Goal: Task Accomplishment & Management: Manage account settings

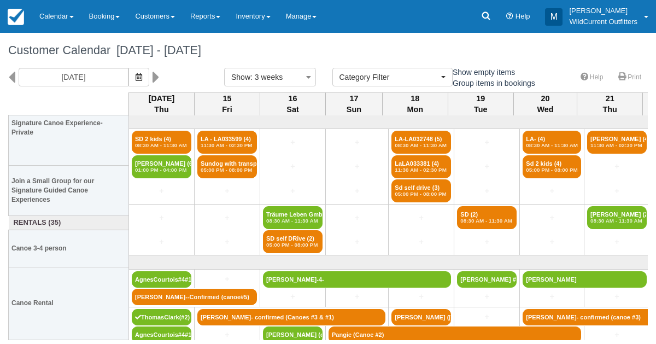
select select
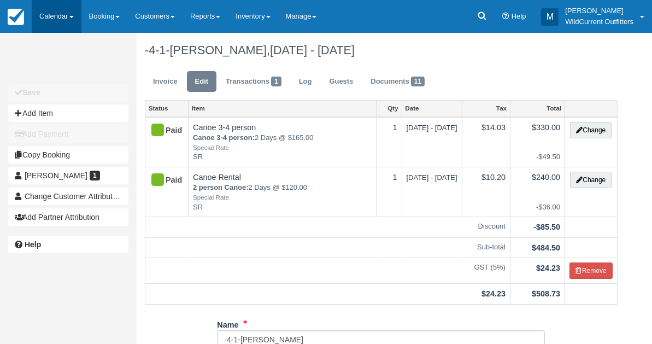
click at [61, 10] on link "Calendar" at bounding box center [57, 16] width 50 height 33
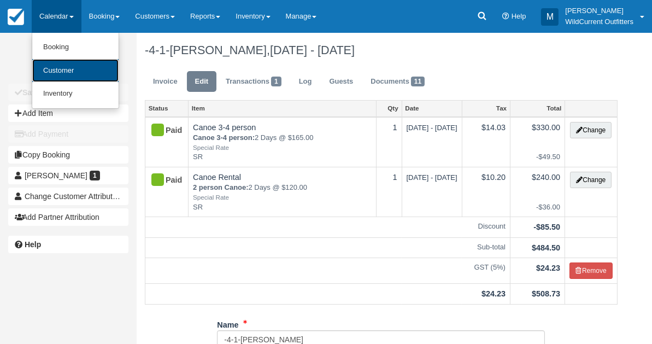
click at [58, 65] on link "Customer" at bounding box center [75, 71] width 86 height 24
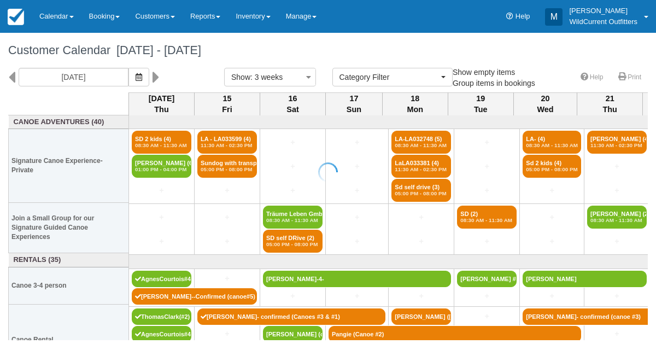
select select
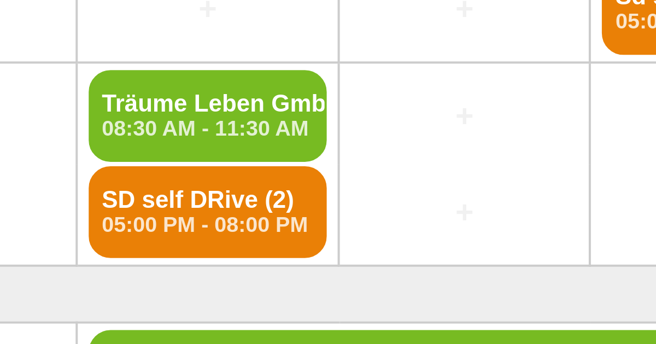
scroll to position [0, 52]
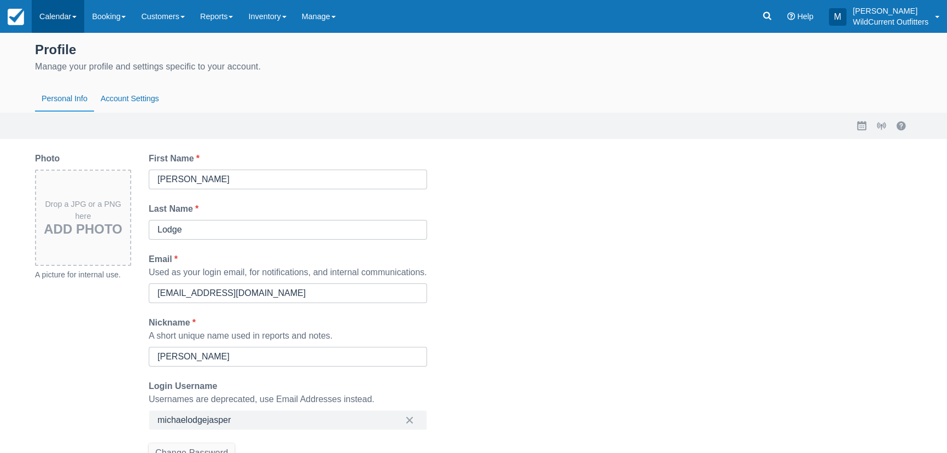
click at [62, 16] on link "Calendar" at bounding box center [58, 16] width 52 height 33
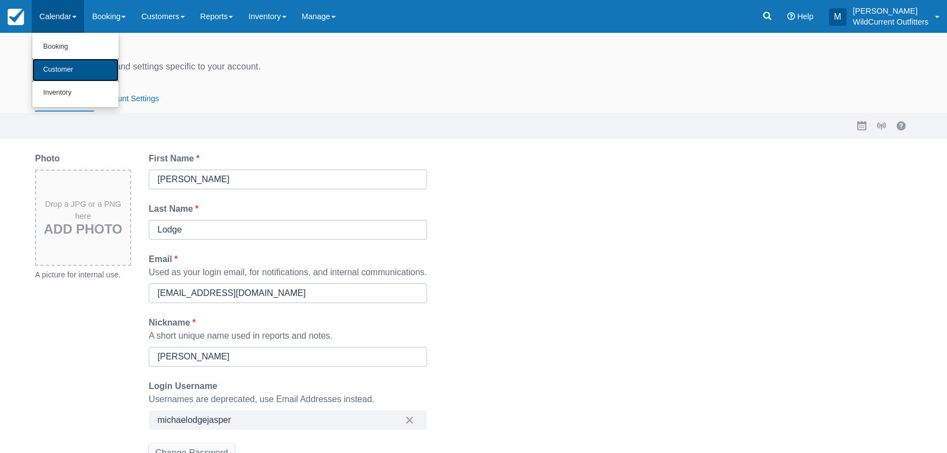
click at [59, 67] on link "Customer" at bounding box center [75, 69] width 86 height 23
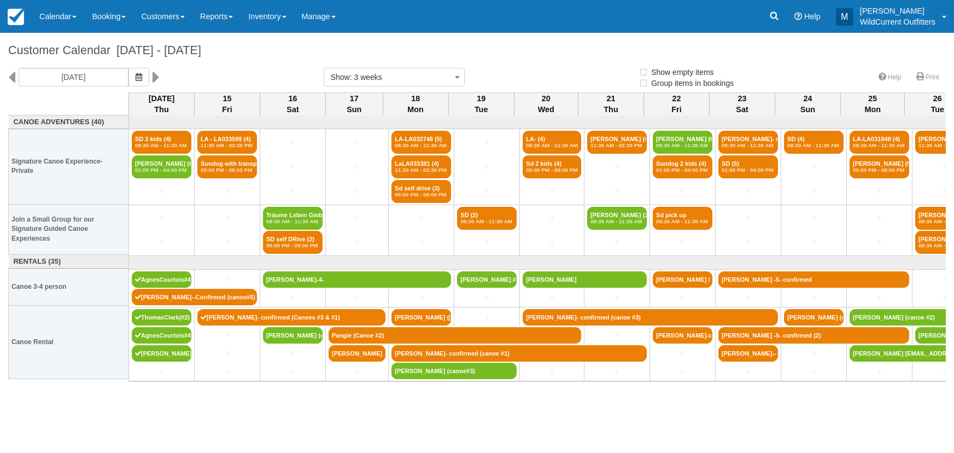
select select
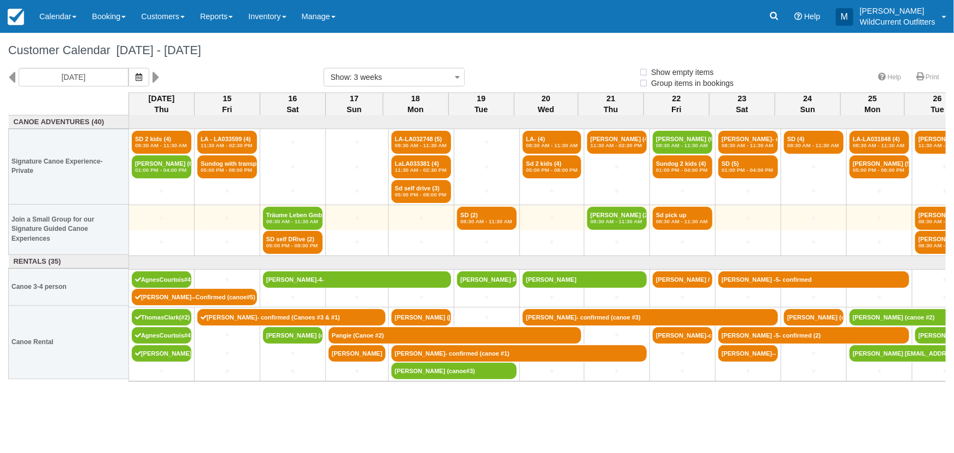
select select
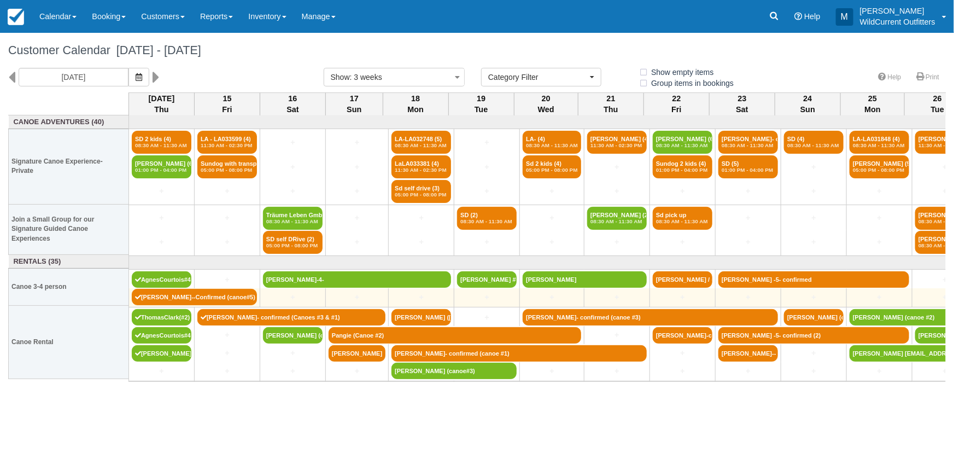
click at [163, 305] on td "Brendan Lefebvre--Confirmed (canoe#5)" at bounding box center [194, 297] width 131 height 19
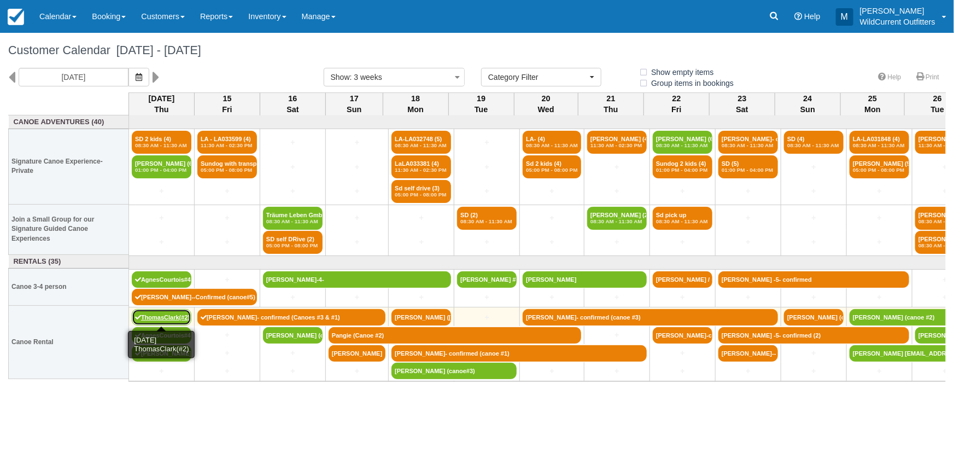
click at [168, 312] on link "ThomasClark(#2)" at bounding box center [162, 317] width 60 height 16
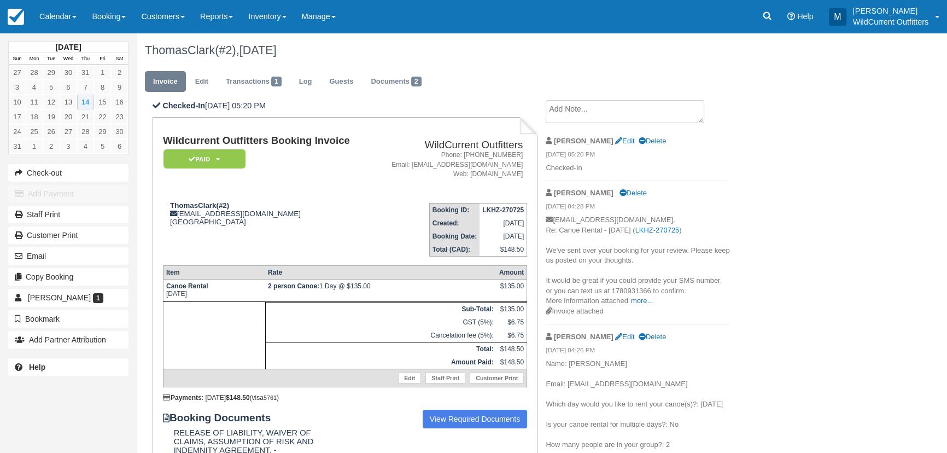
click at [560, 109] on textarea at bounding box center [625, 111] width 159 height 23
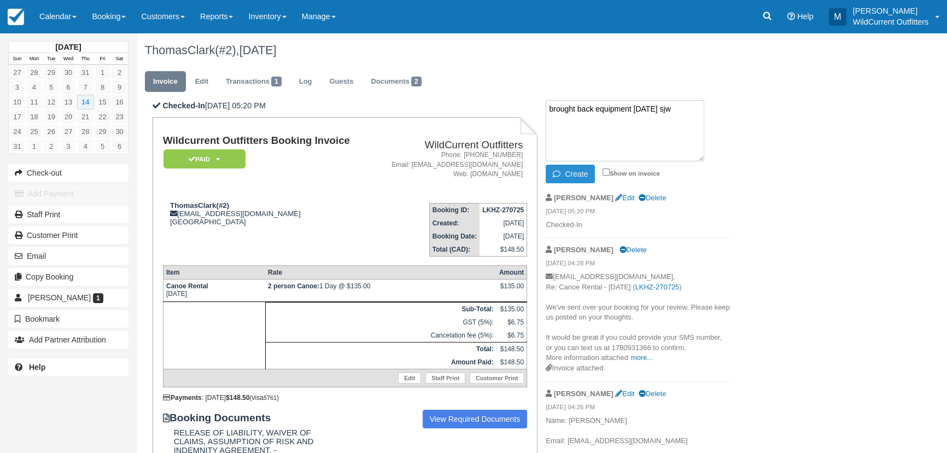
type textarea "brought back equipment [DATE] sjw"
click at [582, 171] on button "Create" at bounding box center [570, 174] width 49 height 19
